Goal: Task Accomplishment & Management: Use online tool/utility

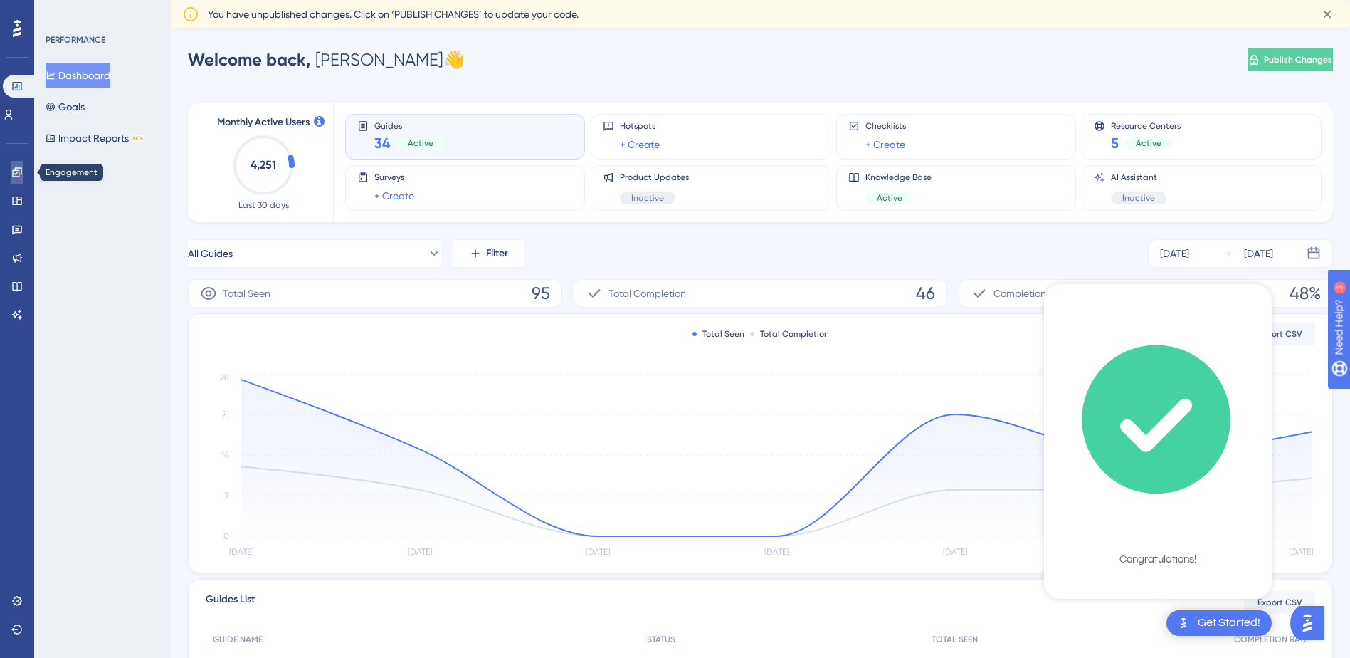
click at [23, 176] on link at bounding box center [16, 172] width 11 height 23
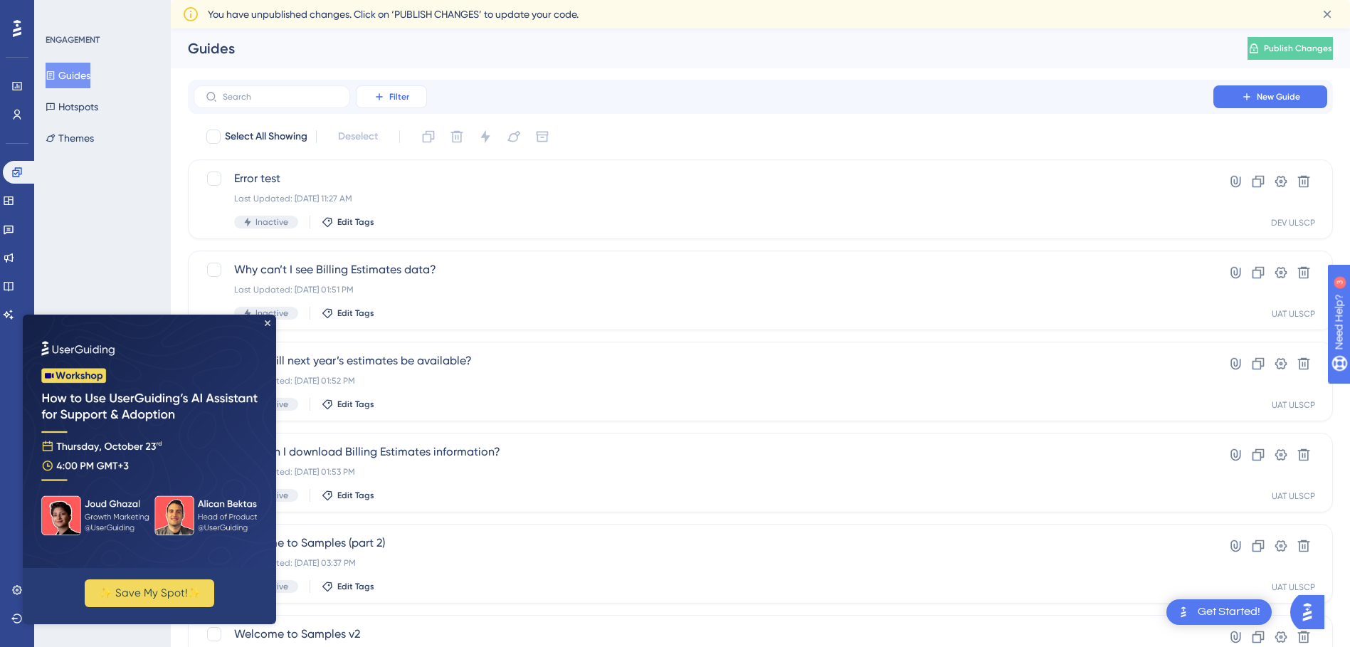
click at [396, 105] on button "Filter" at bounding box center [391, 96] width 71 height 23
click at [408, 192] on span "Containers" at bounding box center [401, 194] width 50 height 17
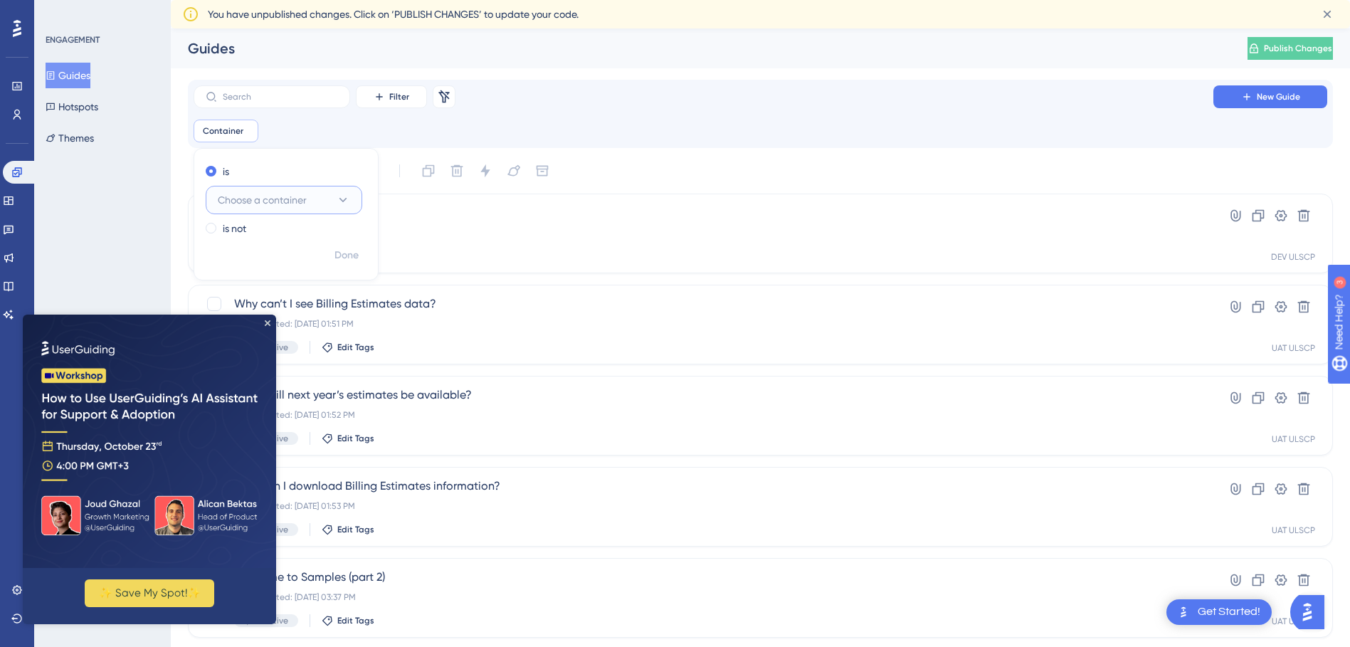
click at [288, 196] on span "Choose a container" at bounding box center [262, 199] width 89 height 17
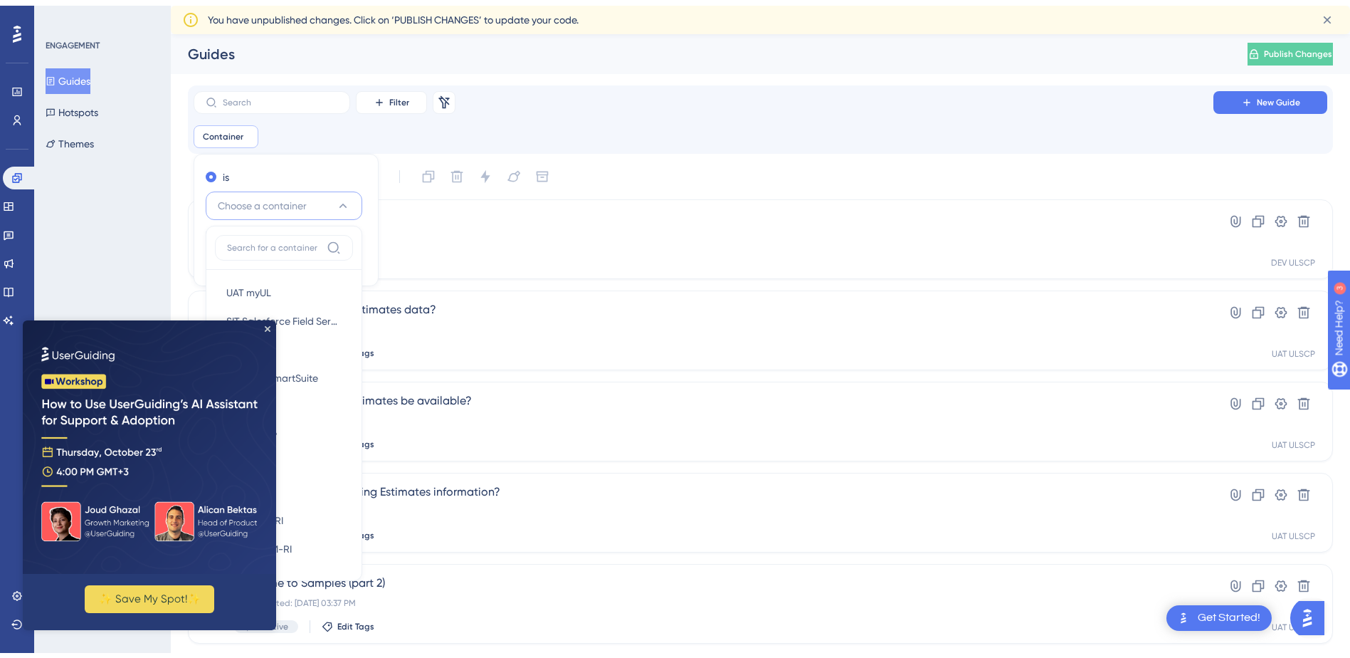
scroll to position [74, 0]
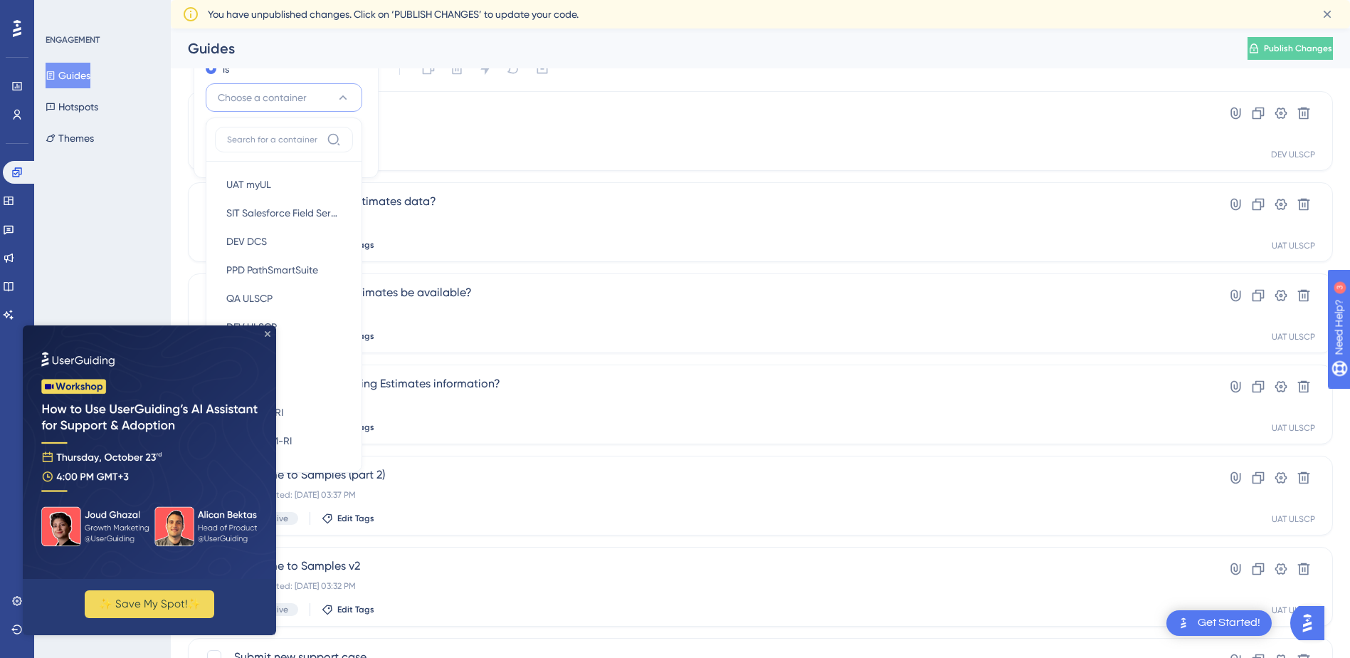
click at [268, 334] on icon "Close Preview" at bounding box center [268, 334] width 6 height 6
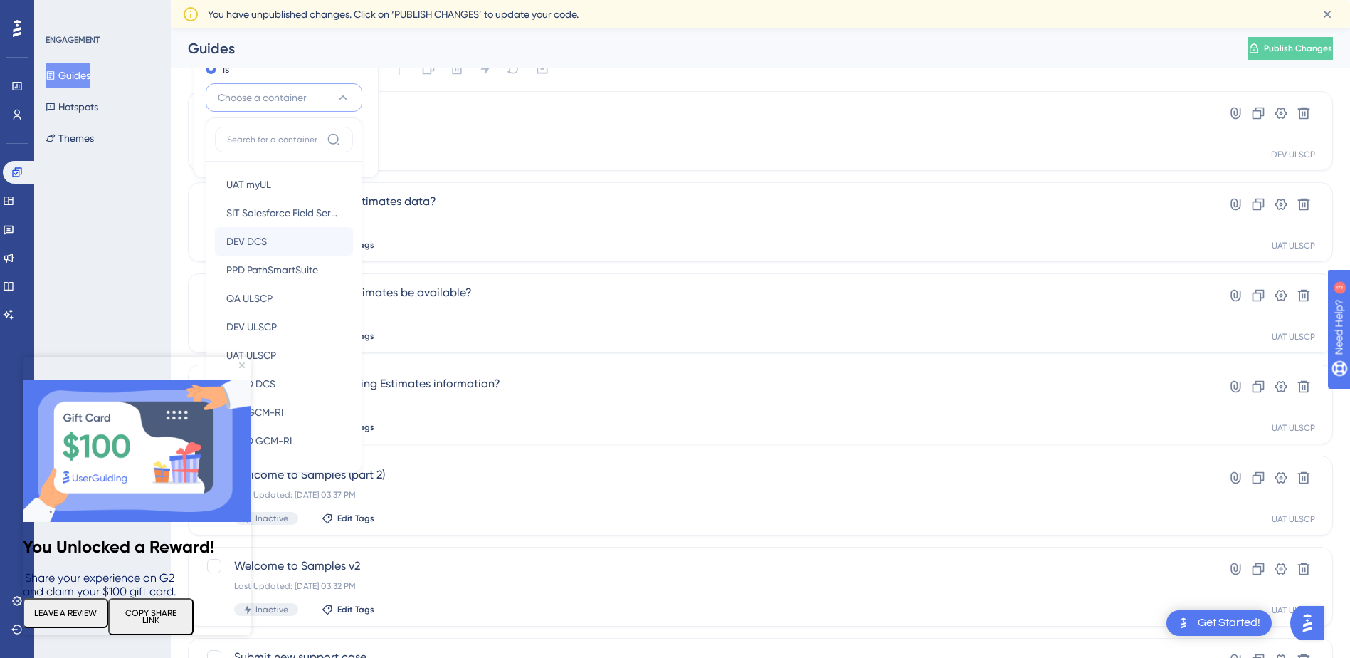
scroll to position [0, 0]
click at [271, 243] on div "DEV DCS DEV DCS" at bounding box center [283, 241] width 115 height 28
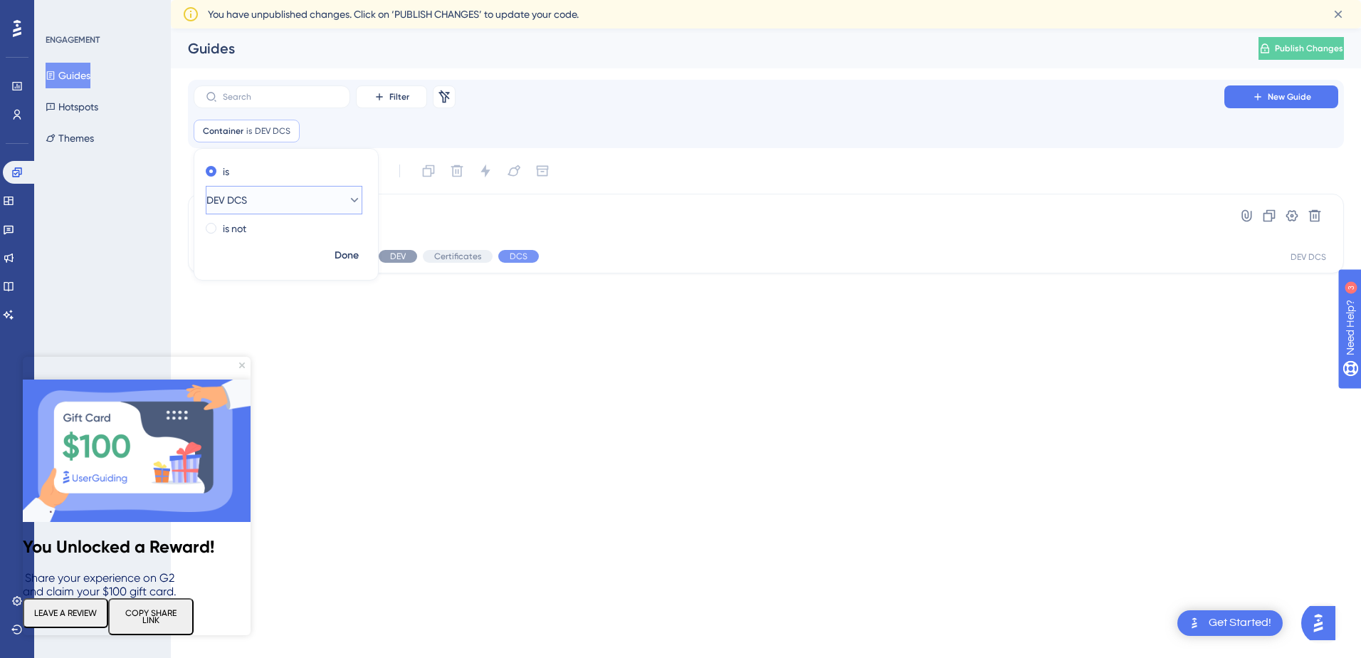
click at [352, 209] on button "DEV DCS" at bounding box center [284, 200] width 157 height 28
click at [236, 379] on img at bounding box center [137, 450] width 228 height 142
click at [242, 362] on icon "Close Preview" at bounding box center [242, 365] width 6 height 6
